Goal: Register for event/course

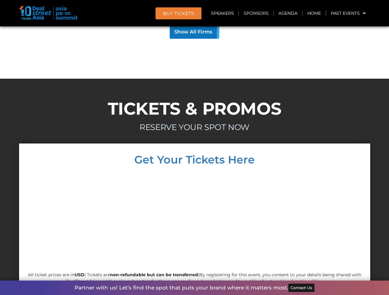
scroll to position [5905, 0]
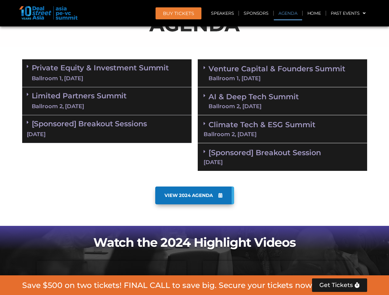
scroll to position [348, 0]
